Goal: Submit feedback/report problem: Submit feedback/report problem

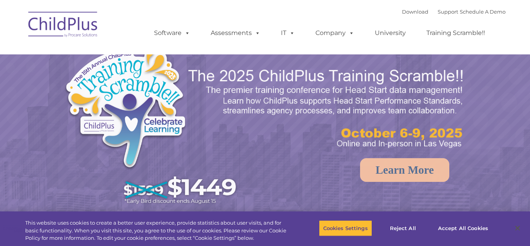
select select "MEDIUM"
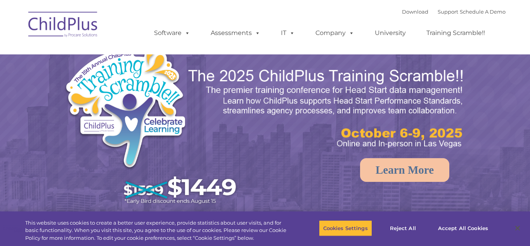
select select "MEDIUM"
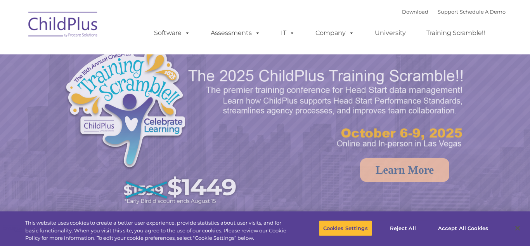
select select "MEDIUM"
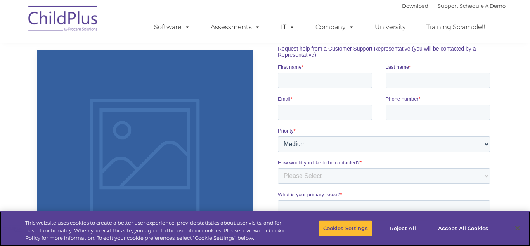
scroll to position [532, 0]
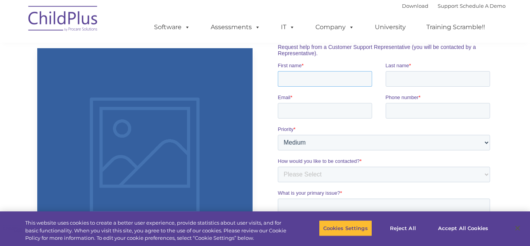
click at [296, 83] on input "First name *" at bounding box center [324, 79] width 94 height 16
type input "[PERSON_NAME]"
type input "White"
type input "**********"
click at [417, 117] on input "Phone number *" at bounding box center [437, 110] width 105 height 16
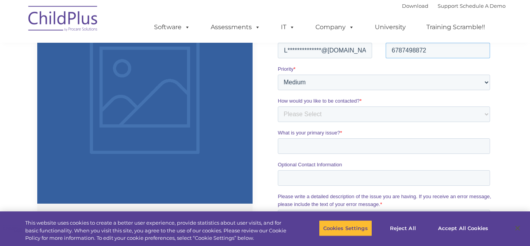
scroll to position [592, 0]
type input "6787498872"
click at [486, 87] on select "Please Select Low Medium High" at bounding box center [383, 82] width 212 height 16
click at [490, 119] on div "How would you like to be contacted? * Please Select Phone Email" at bounding box center [384, 109] width 215 height 25
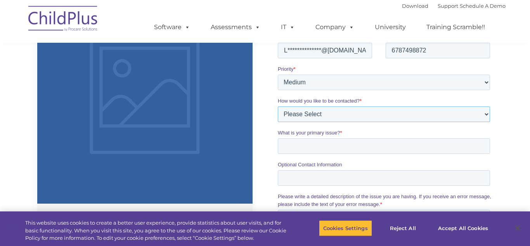
click at [488, 118] on select "Please Select Phone Email" at bounding box center [383, 114] width 212 height 16
select select "Email"
click at [277, 122] on select "Please Select Phone Email" at bounding box center [383, 114] width 212 height 16
click at [299, 150] on input "What is your primary issue? *" at bounding box center [383, 146] width 212 height 16
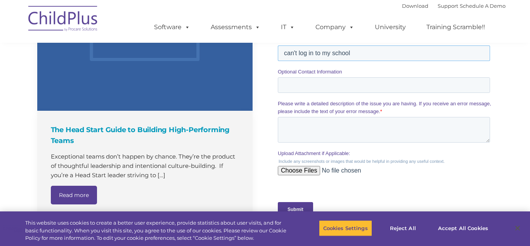
scroll to position [687, 0]
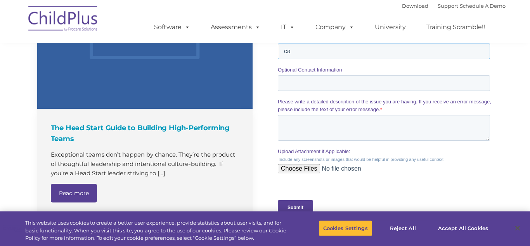
type input "c"
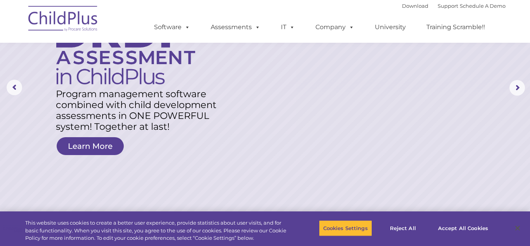
scroll to position [0, 0]
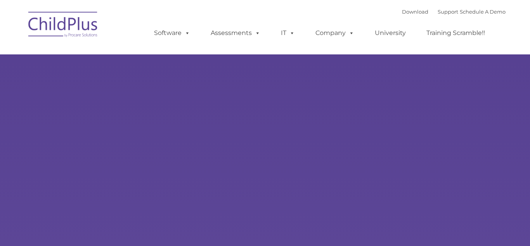
click at [0, 0] on rs-slides "Learn More Request a Demo The Future of ChildPlus is Here! Boost your productiv…" at bounding box center [0, 0] width 0 height 0
type input ""
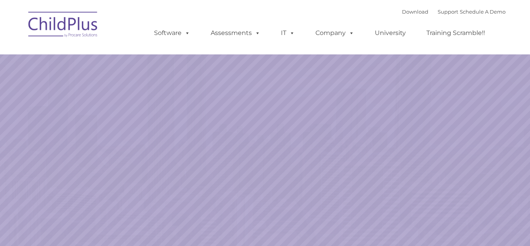
select select "MEDIUM"
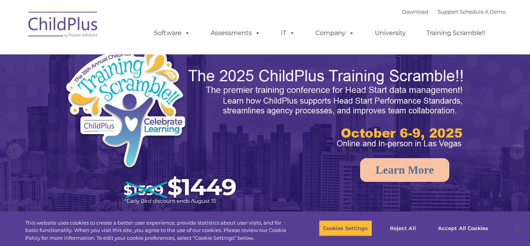
click at [78, 75] on img at bounding box center [153, 127] width 178 height 164
